Goal: Information Seeking & Learning: Learn about a topic

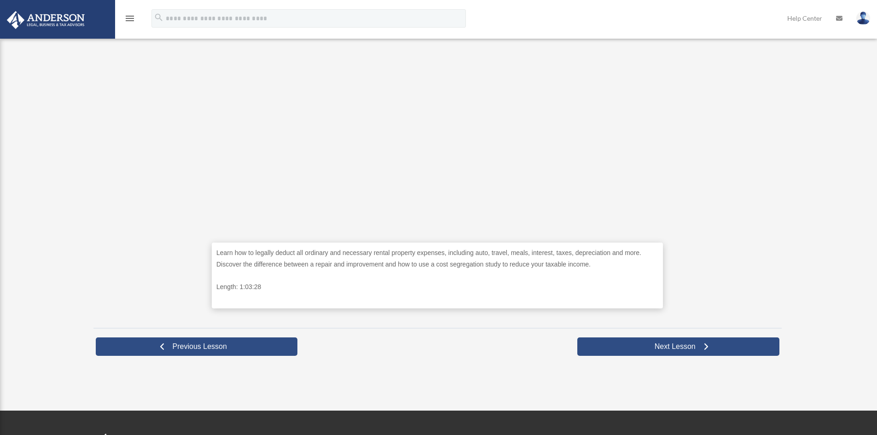
scroll to position [276, 0]
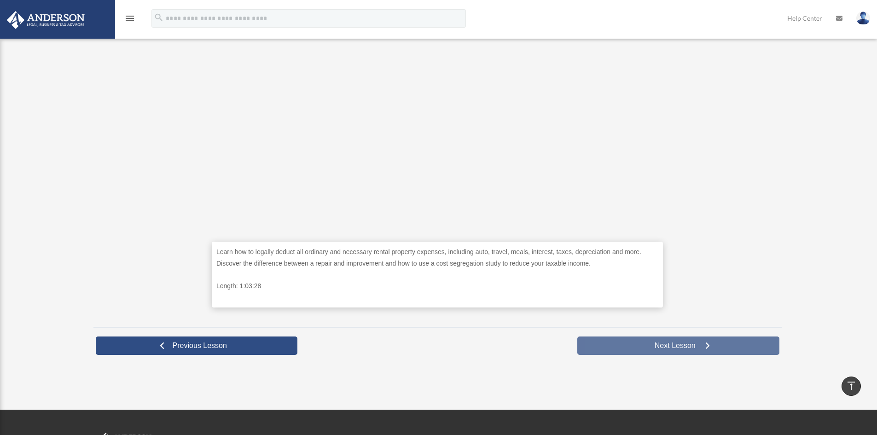
click at [654, 341] on span "Next Lesson" at bounding box center [675, 345] width 56 height 9
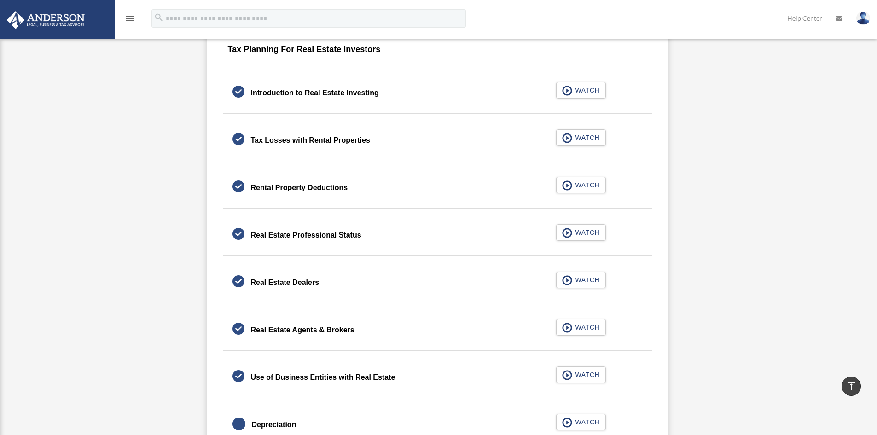
scroll to position [701, 0]
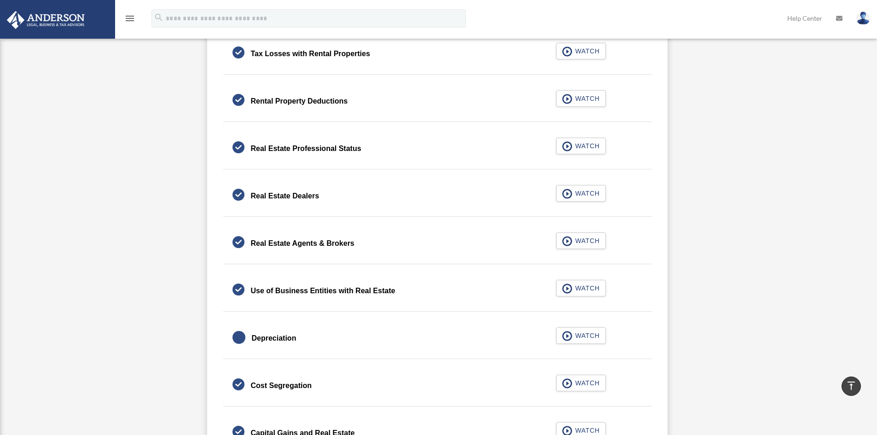
click at [331, 242] on div "Real Estate Agents & Brokers" at bounding box center [303, 243] width 104 height 13
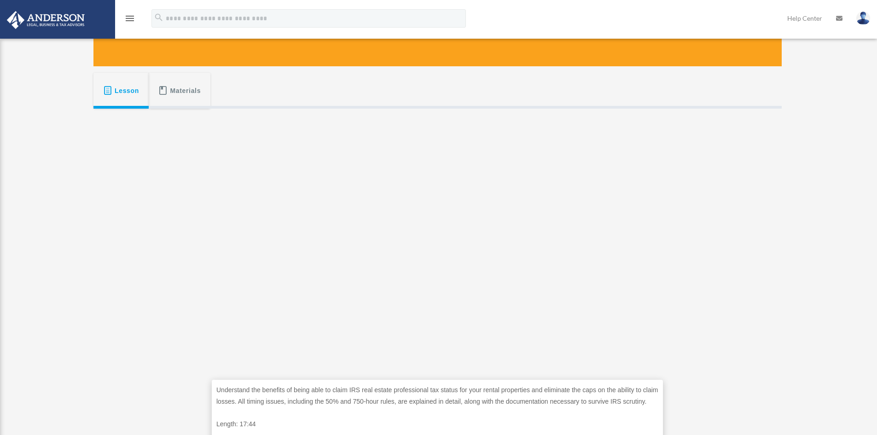
scroll to position [276, 0]
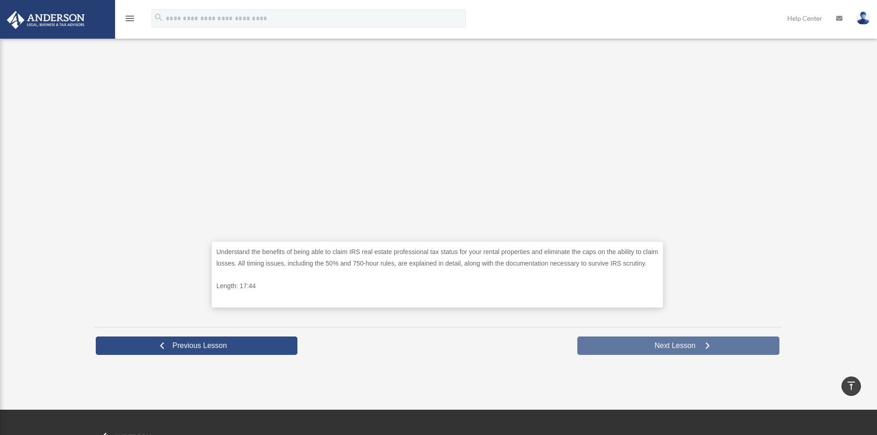
click at [660, 338] on link "Next Lesson" at bounding box center [678, 345] width 202 height 18
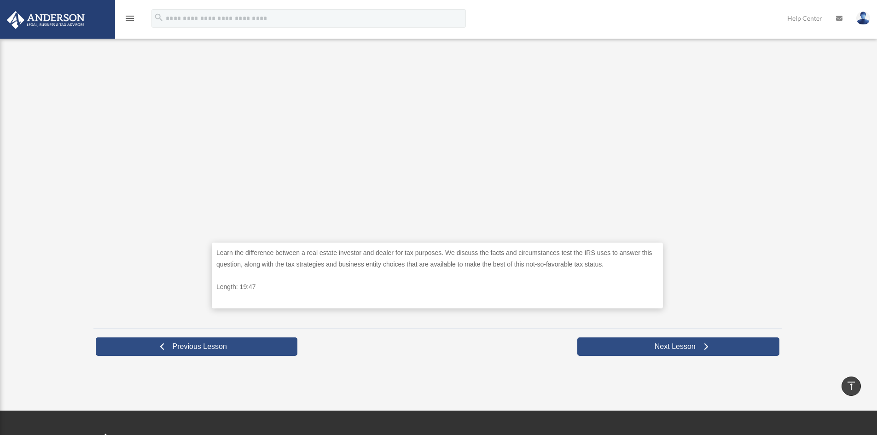
scroll to position [276, 0]
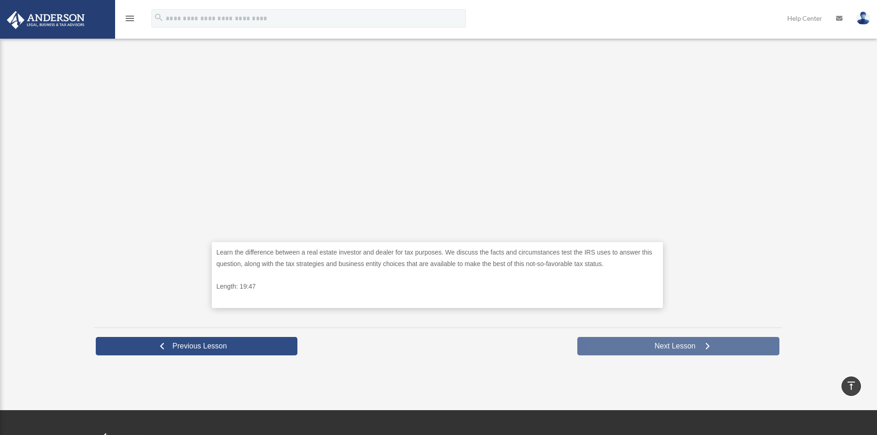
click at [665, 347] on span "Next Lesson" at bounding box center [675, 345] width 56 height 9
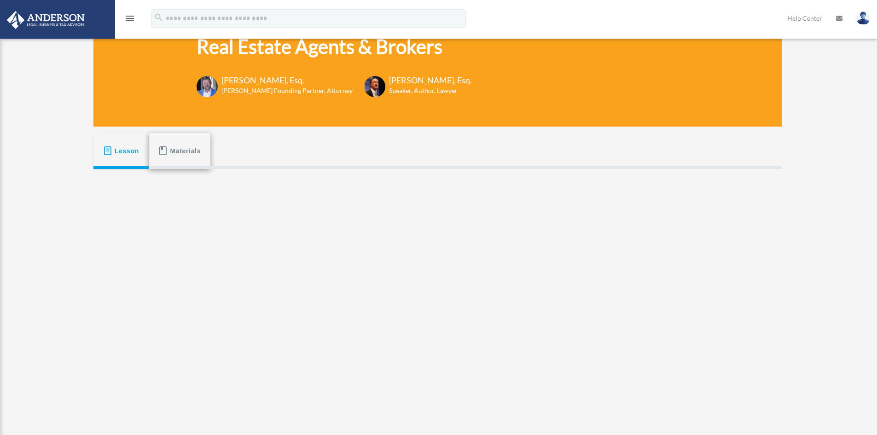
scroll to position [92, 0]
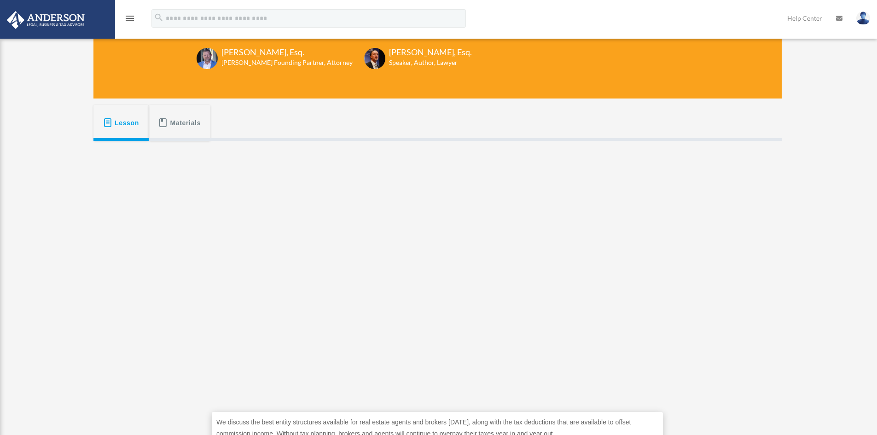
scroll to position [154, 0]
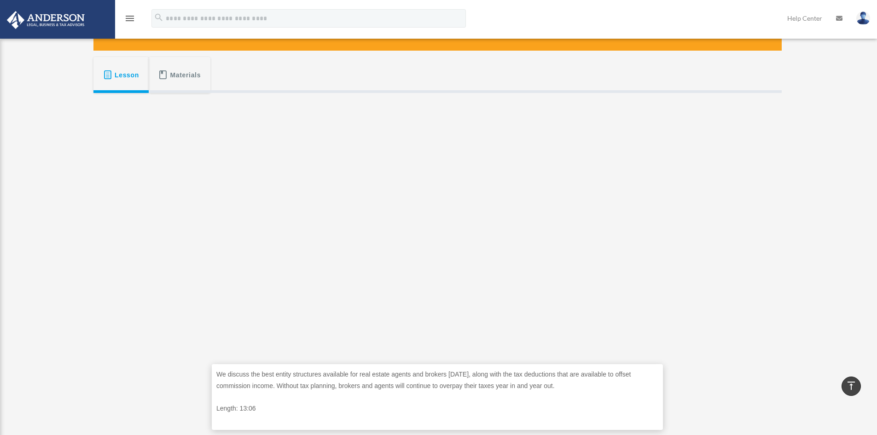
click at [690, 298] on div "We discuss the best entity structures available for real estate agents and brok…" at bounding box center [437, 268] width 688 height 350
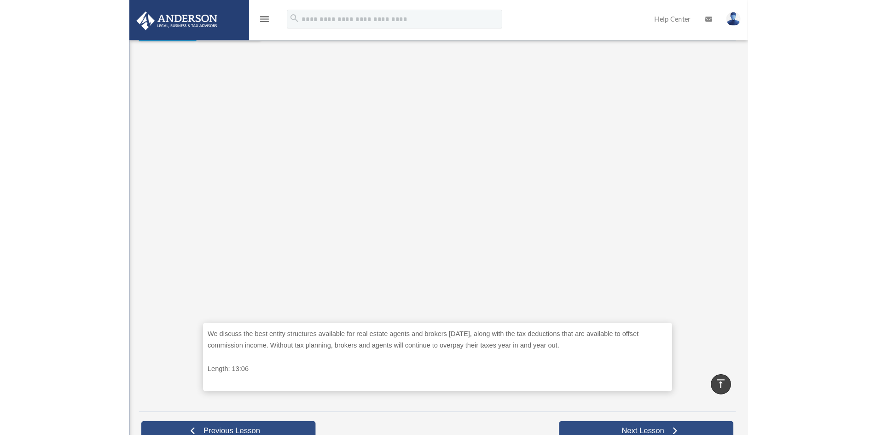
scroll to position [207, 0]
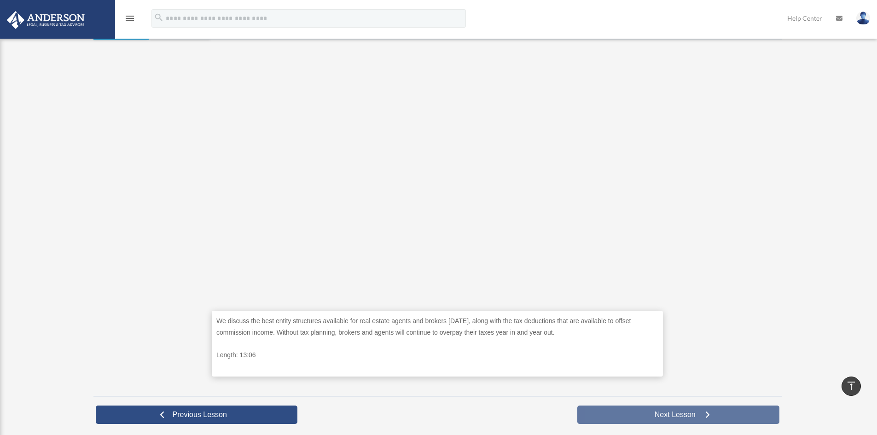
click at [662, 412] on span "Next Lesson" at bounding box center [675, 414] width 56 height 9
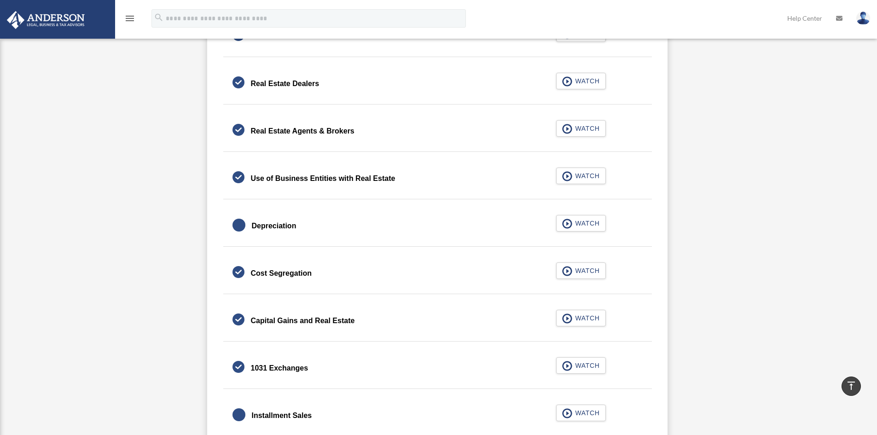
scroll to position [763, 0]
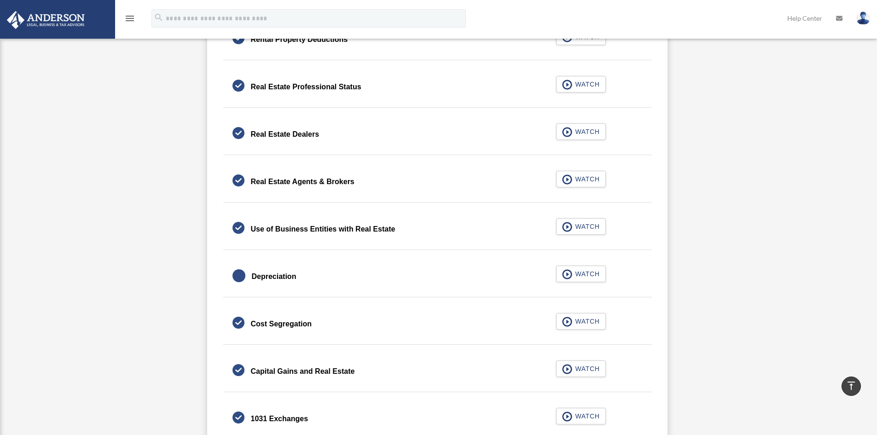
click at [371, 227] on div "Use of Business Entities with Real Estate" at bounding box center [323, 229] width 144 height 13
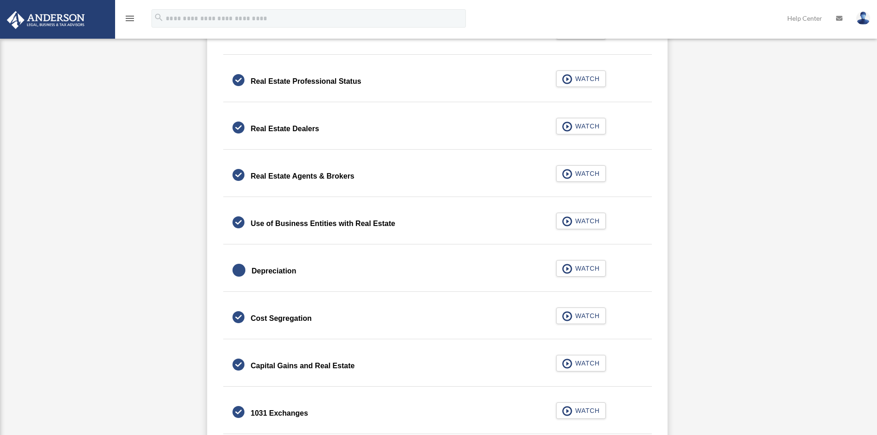
scroll to position [763, 0]
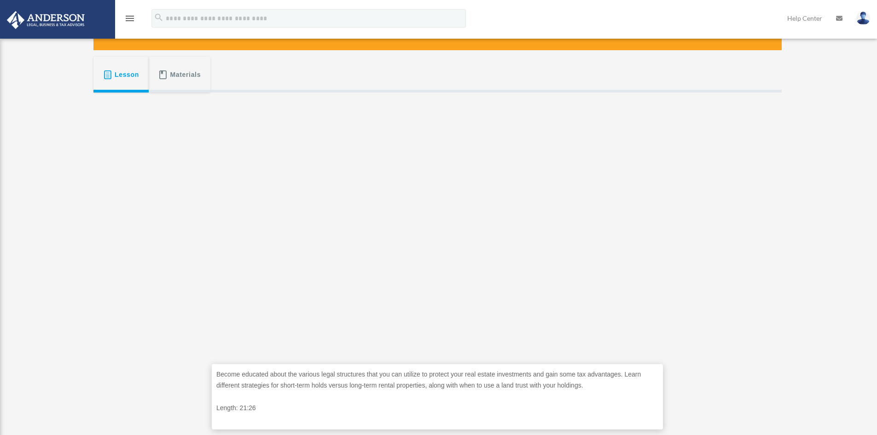
scroll to position [154, 0]
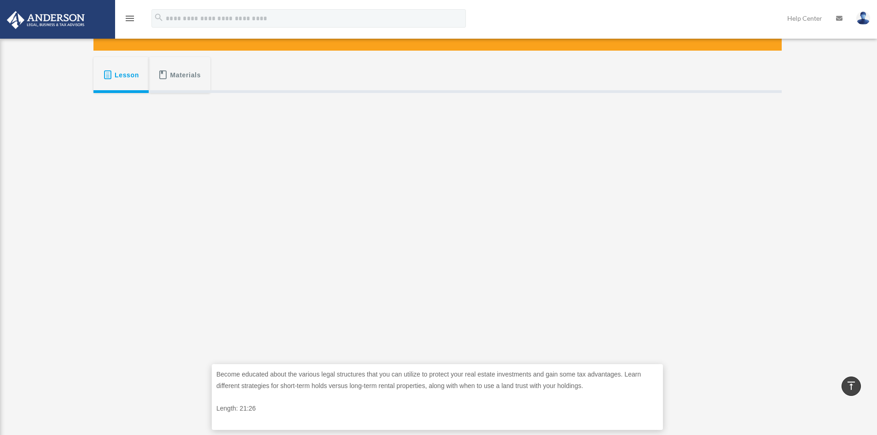
click at [719, 323] on div "Become educated about the various legal structures that you can utilize to prot…" at bounding box center [437, 268] width 688 height 350
click at [692, 242] on div "Become educated about the various legal structures that you can utilize to prot…" at bounding box center [437, 268] width 688 height 350
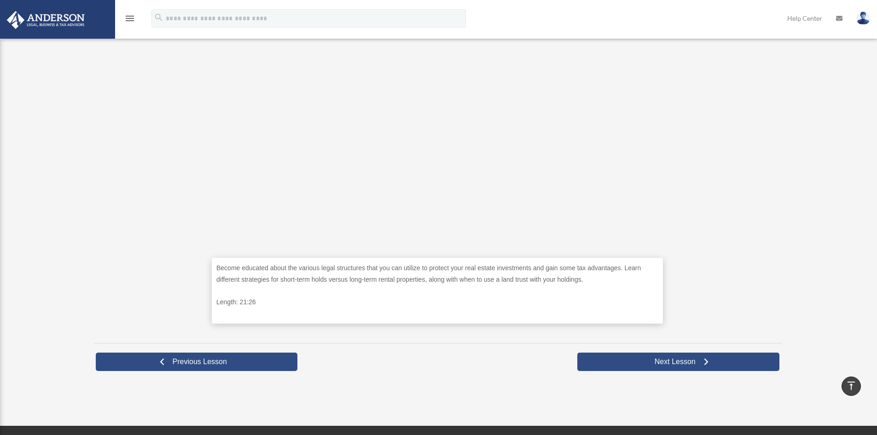
scroll to position [292, 0]
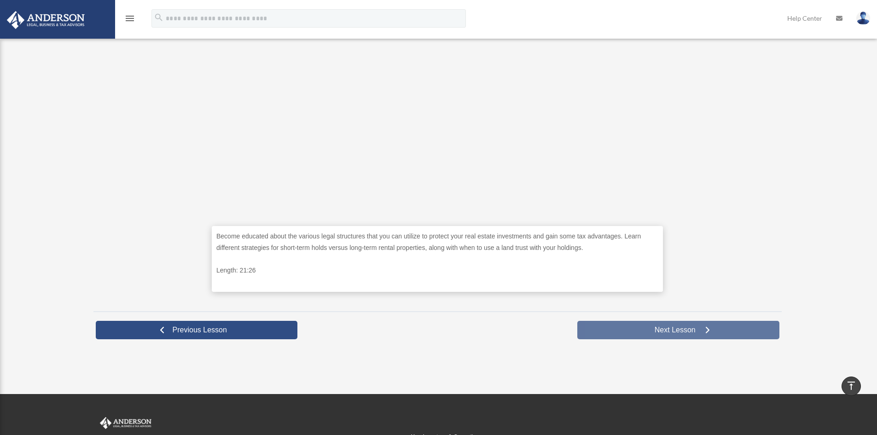
click at [662, 324] on link "Next Lesson" at bounding box center [678, 330] width 202 height 18
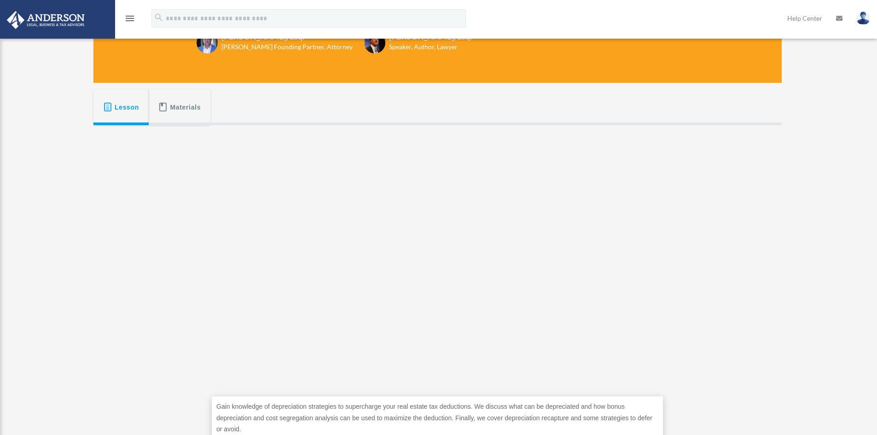
scroll to position [138, 0]
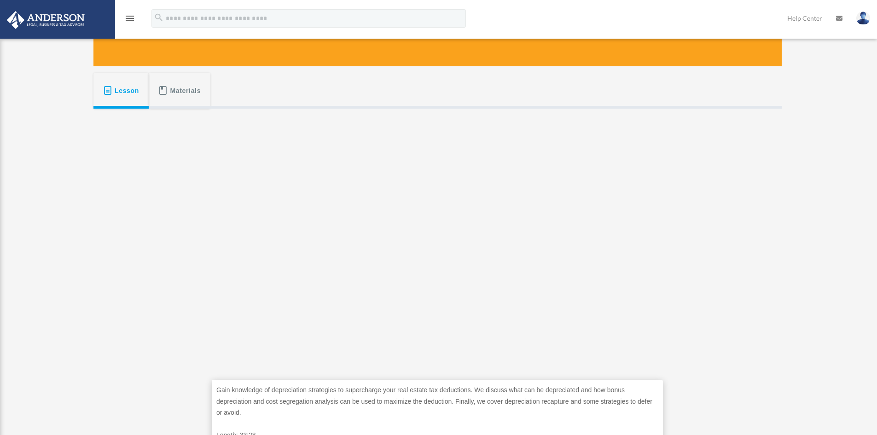
click at [695, 259] on div "Gain knowledge of depreciation strategies to supercharge your real estate tax d…" at bounding box center [437, 289] width 688 height 361
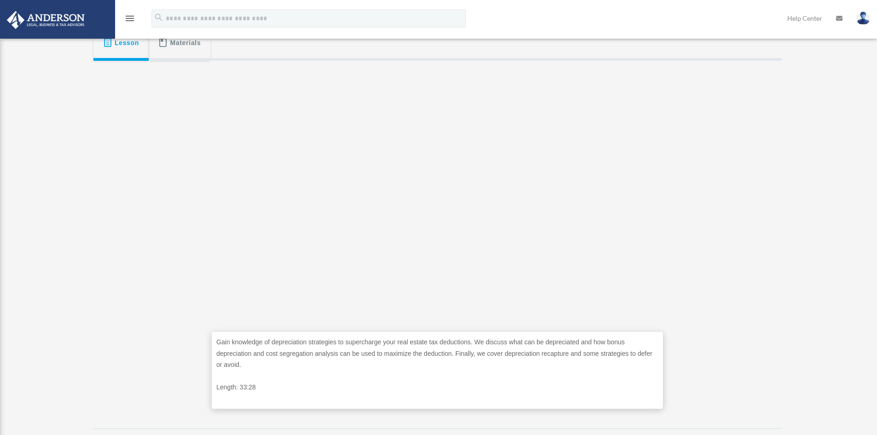
scroll to position [230, 0]
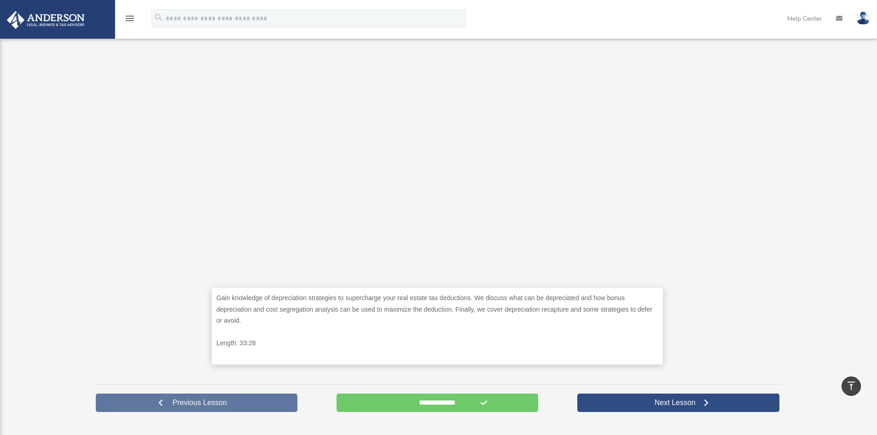
click at [229, 408] on link "Previous Lesson" at bounding box center [197, 402] width 202 height 18
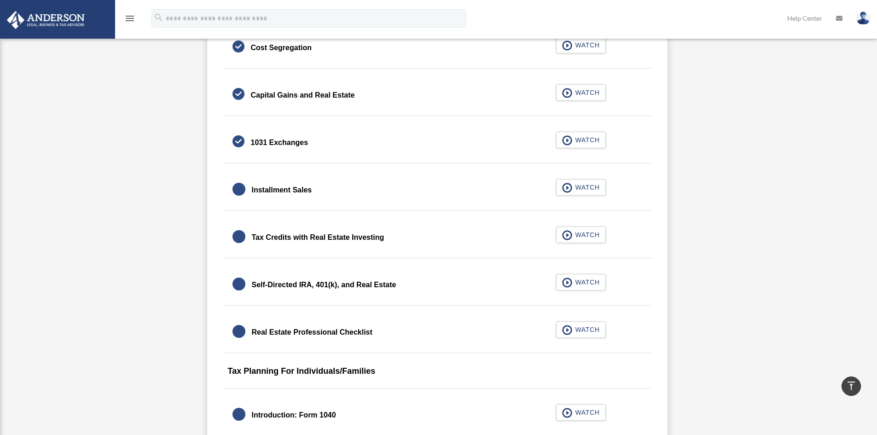
scroll to position [901, 0]
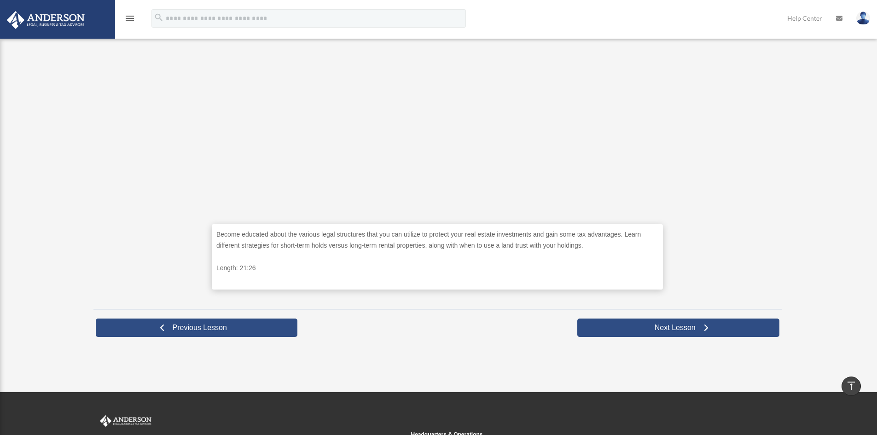
scroll to position [291, 0]
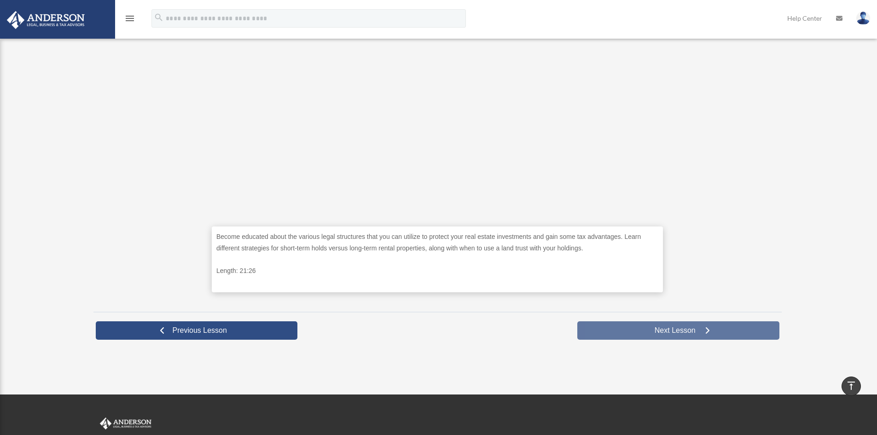
click at [600, 327] on link "Next Lesson" at bounding box center [678, 330] width 202 height 18
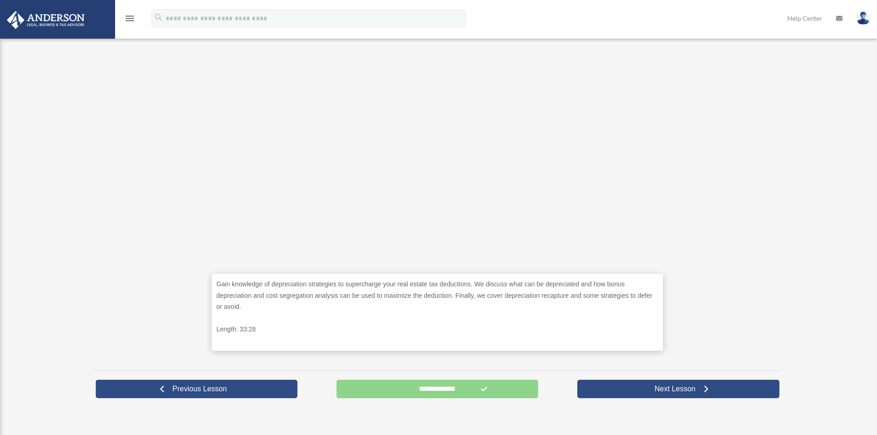
scroll to position [246, 0]
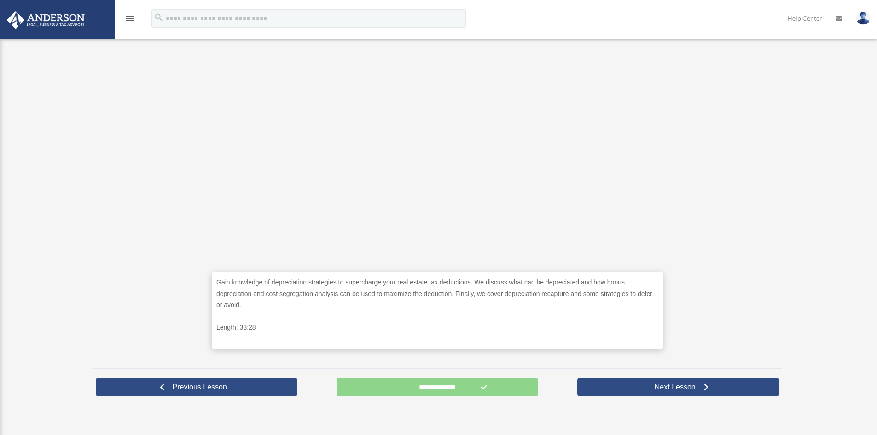
click at [482, 384] on form "**********" at bounding box center [437, 387] width 202 height 18
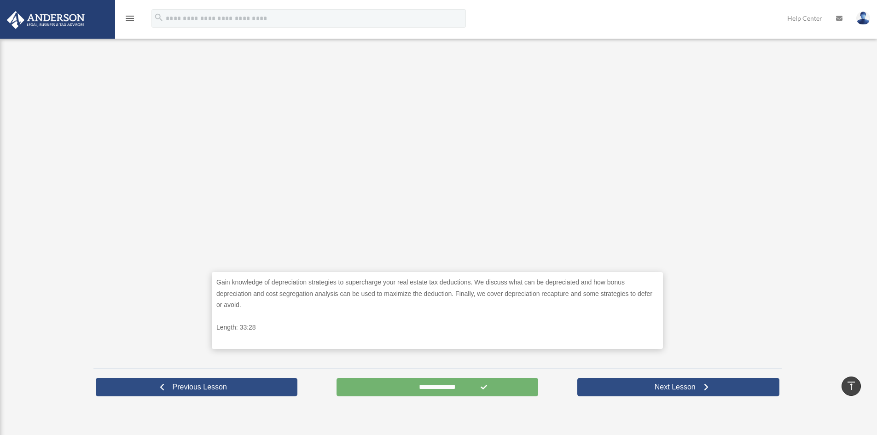
click at [445, 387] on input "**********" at bounding box center [437, 387] width 202 height 18
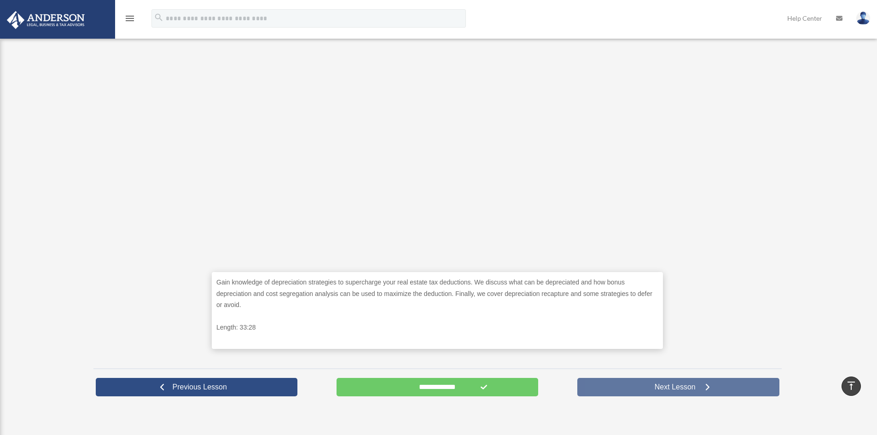
click at [620, 383] on link "Next Lesson" at bounding box center [678, 387] width 202 height 18
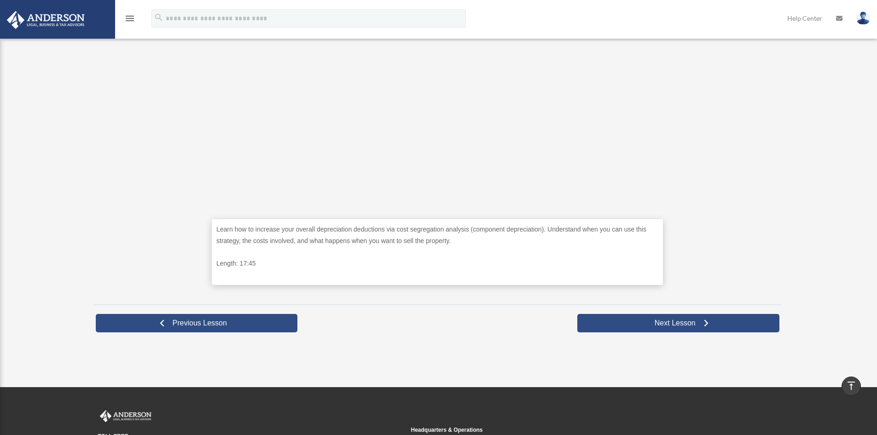
scroll to position [322, 0]
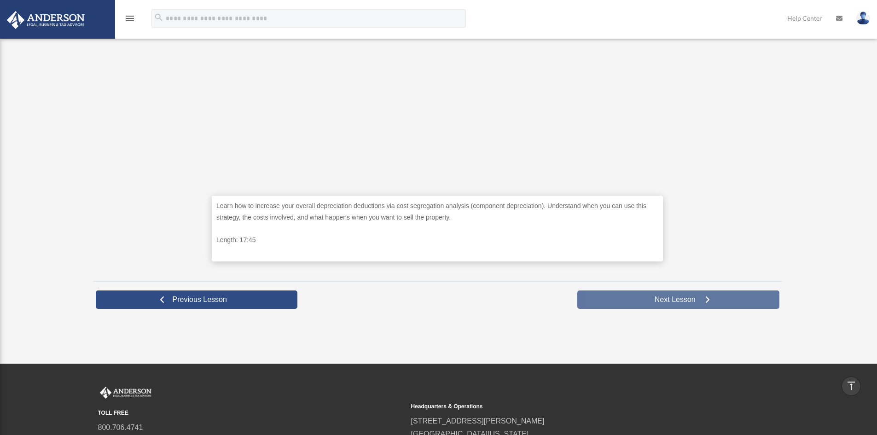
click at [709, 293] on link "Next Lesson" at bounding box center [678, 299] width 202 height 18
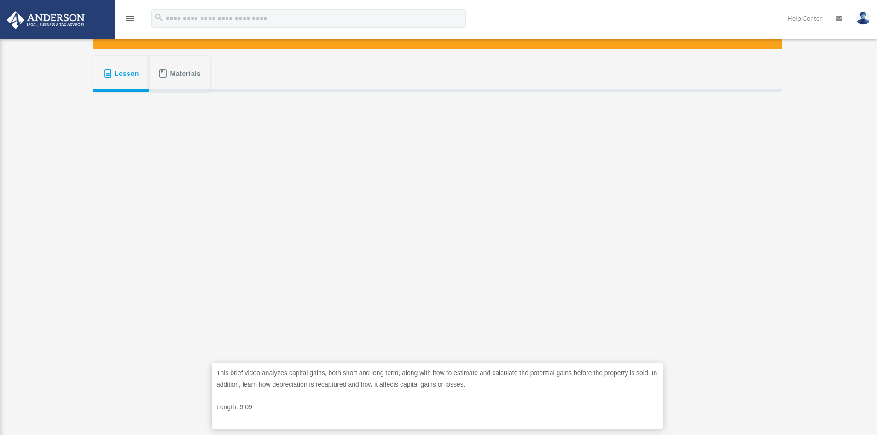
scroll to position [153, 0]
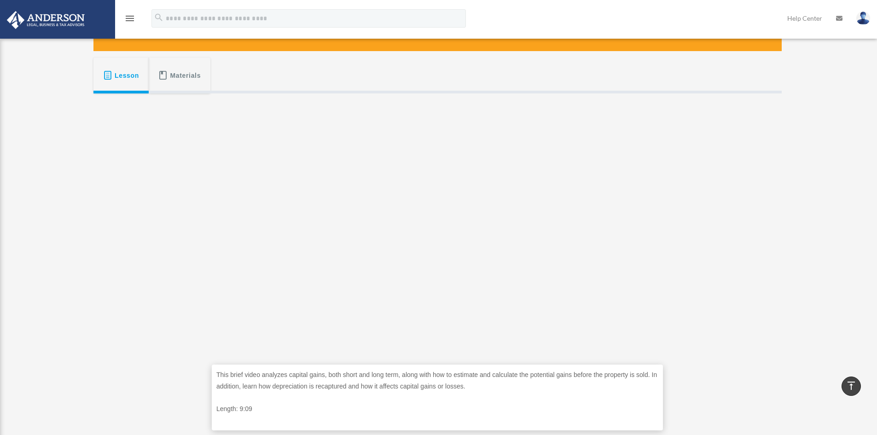
click at [681, 288] on div "This brief video analyzes capital gains, both short and long term, along with h…" at bounding box center [437, 268] width 688 height 350
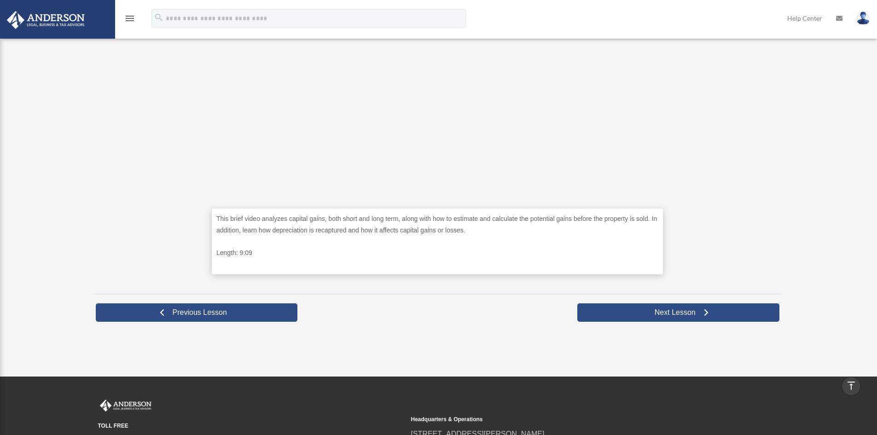
scroll to position [313, 0]
